Goal: Transaction & Acquisition: Obtain resource

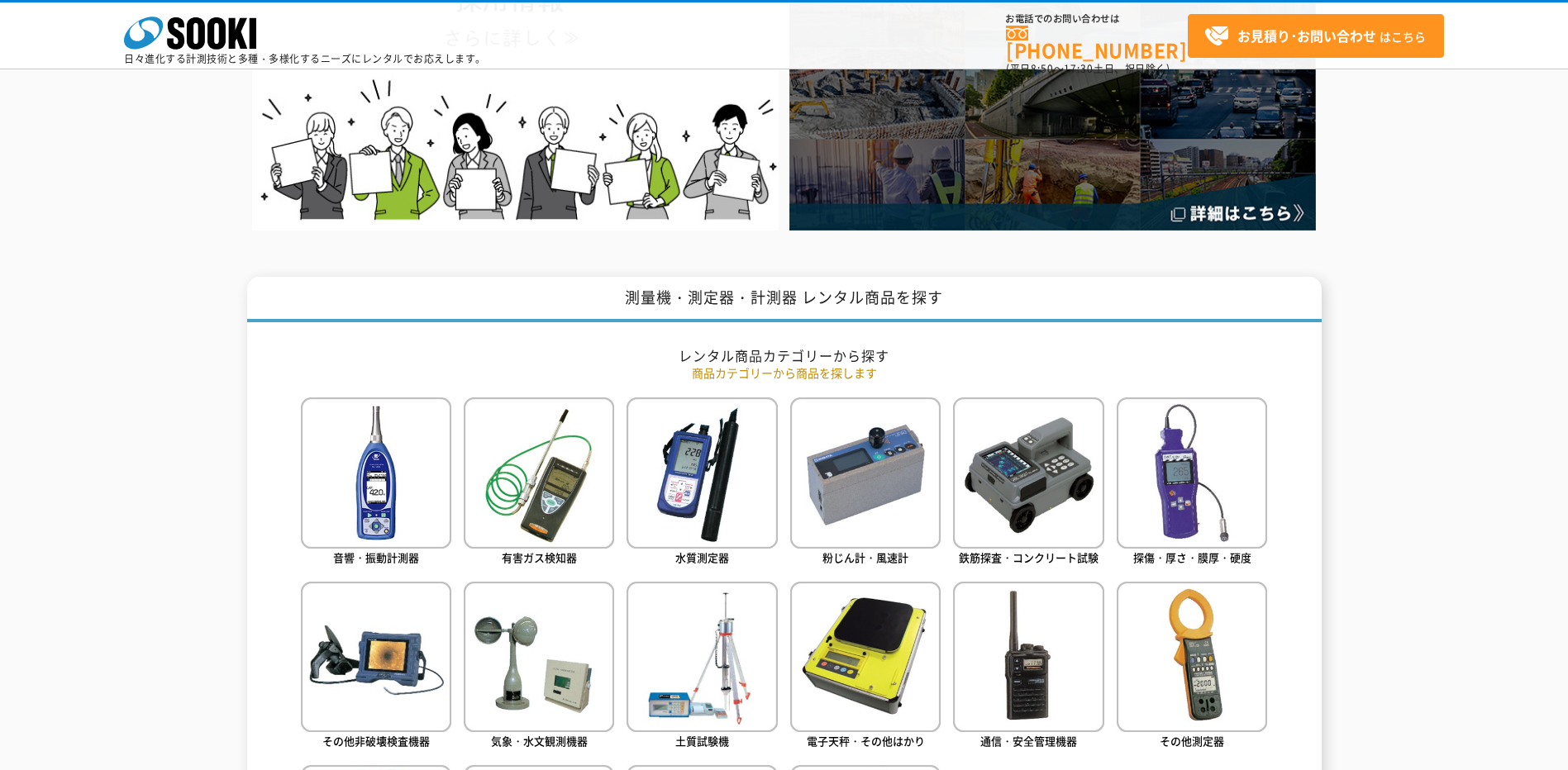
scroll to position [495, 0]
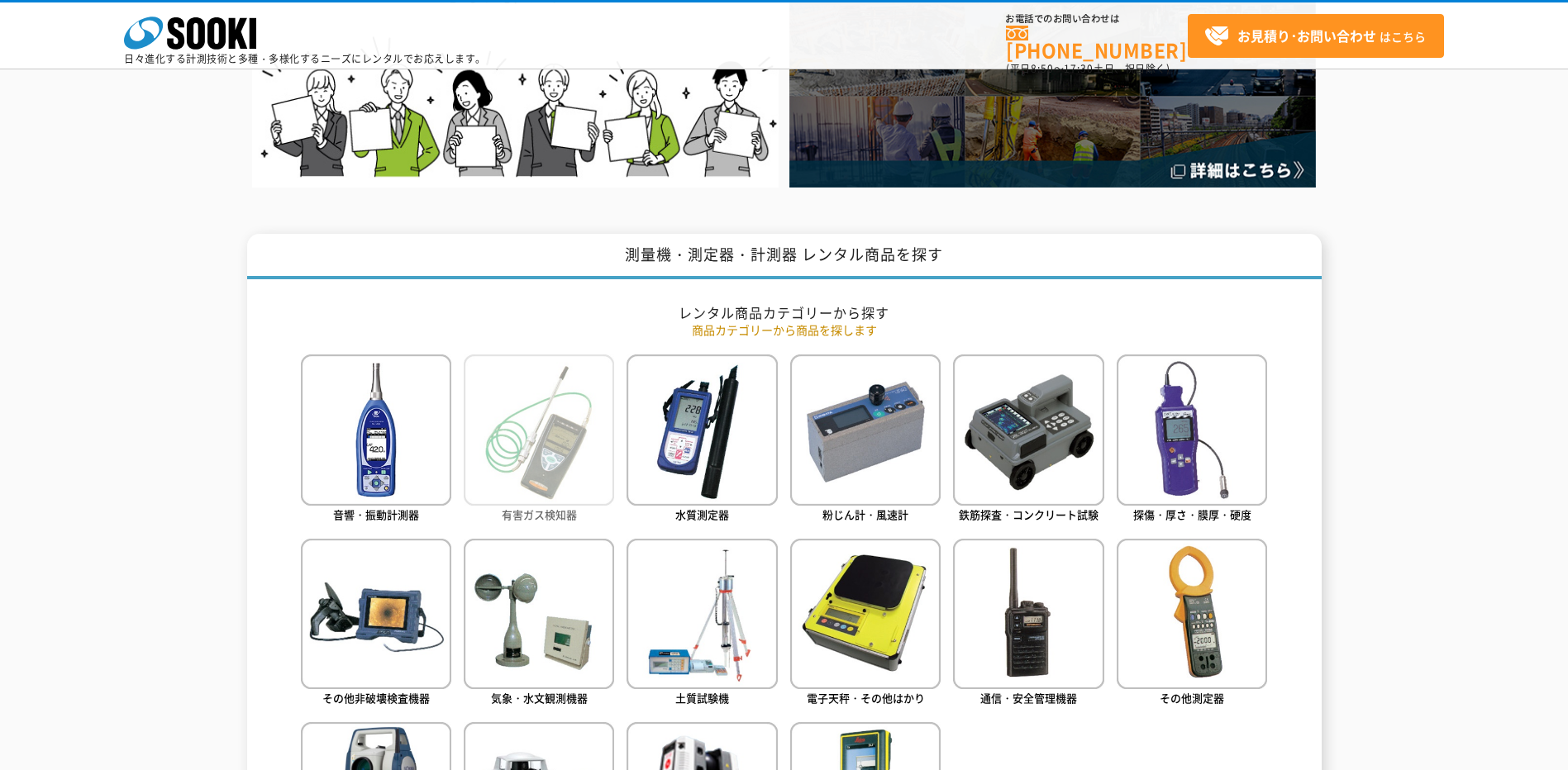
click at [567, 399] on img at bounding box center [538, 429] width 151 height 150
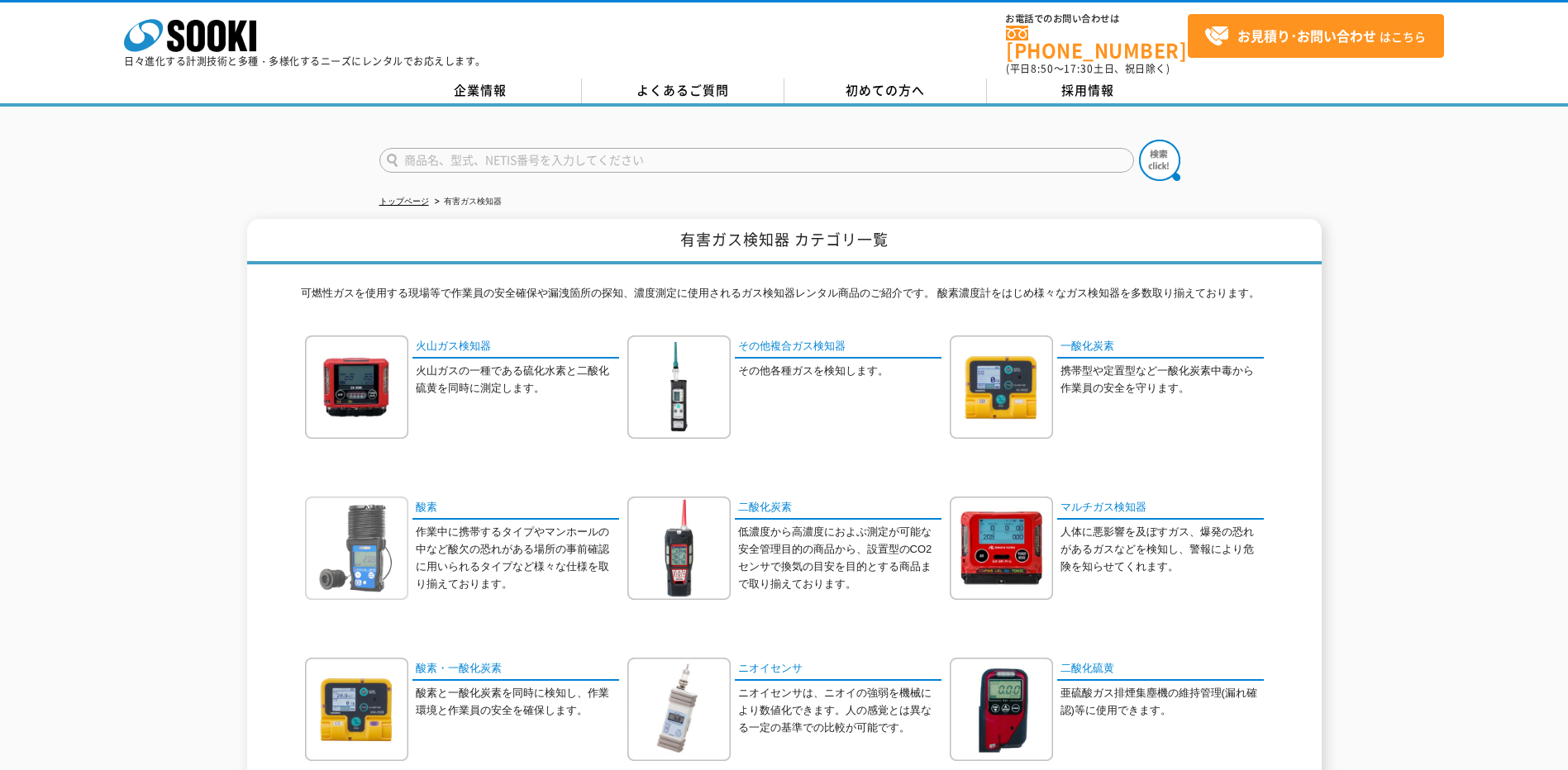
click at [354, 541] on img at bounding box center [357, 548] width 104 height 104
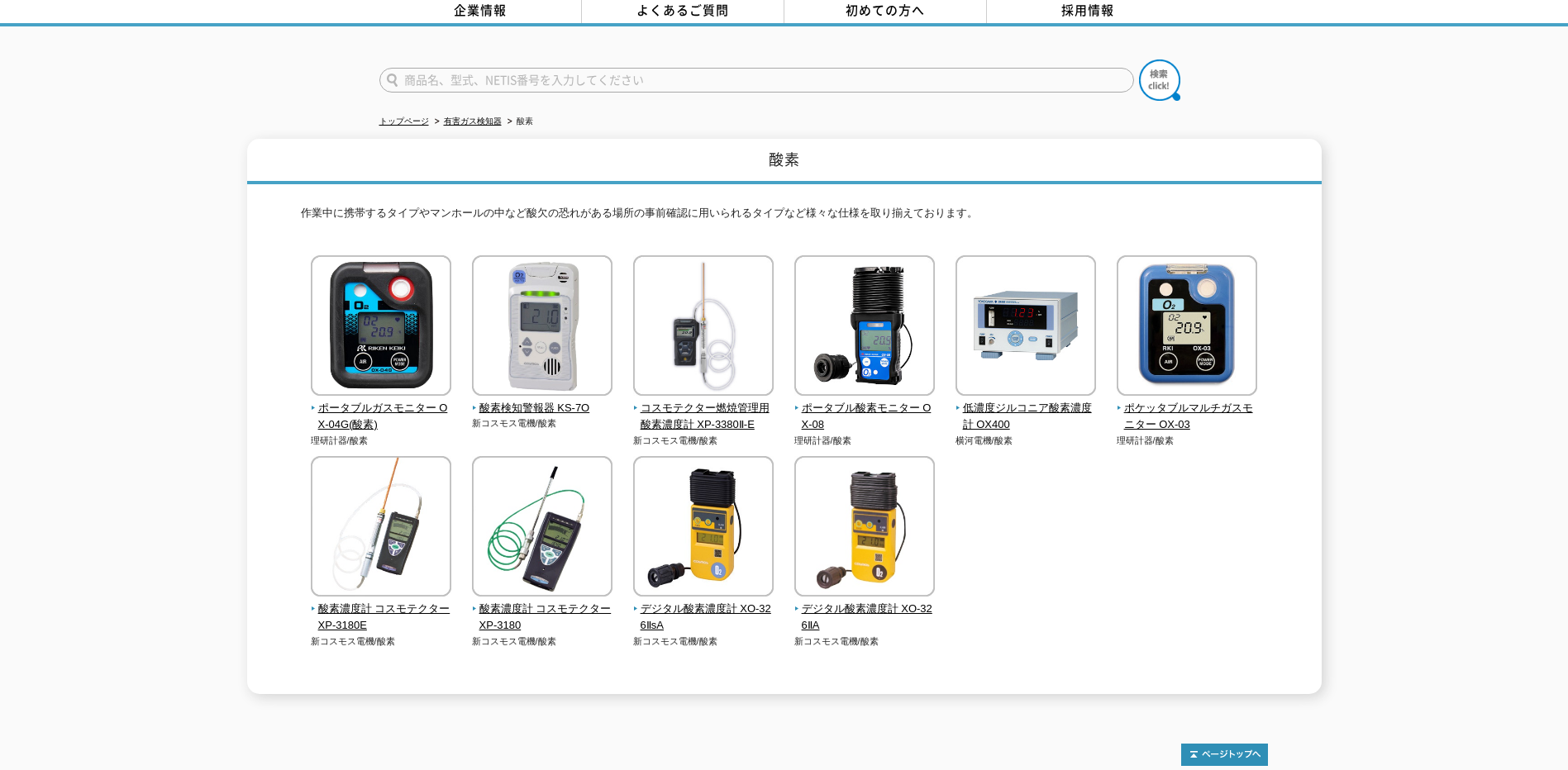
scroll to position [82, 0]
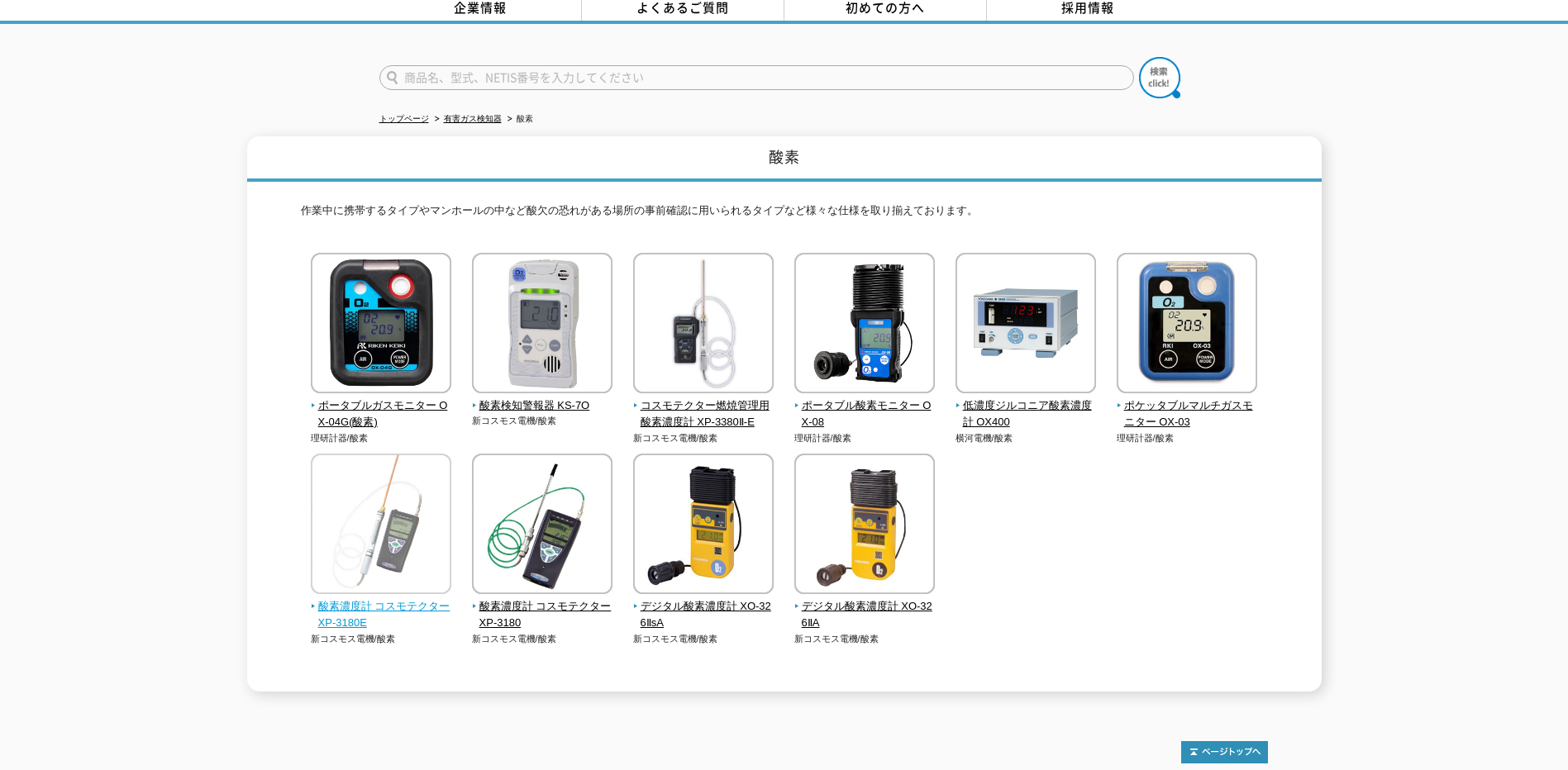
click at [368, 505] on img at bounding box center [380, 526] width 140 height 144
